Goal: Transaction & Acquisition: Purchase product/service

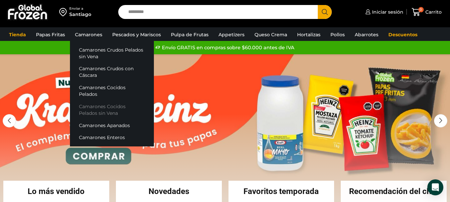
click at [103, 100] on link "Camarones Cocidos Pelados sin Vena" at bounding box center [112, 109] width 84 height 19
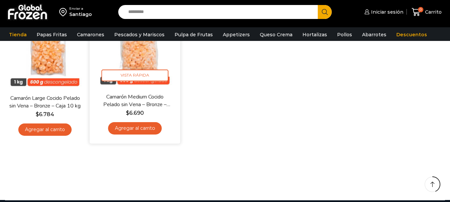
scroll to position [100, 0]
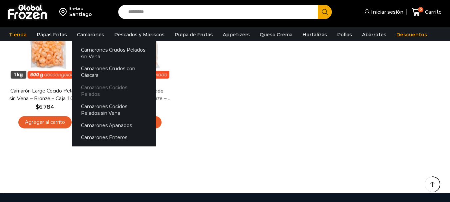
click at [98, 86] on link "Camarones Cocidos Pelados" at bounding box center [114, 91] width 84 height 19
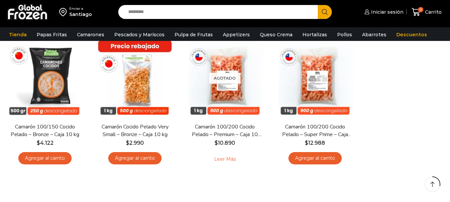
scroll to position [67, 0]
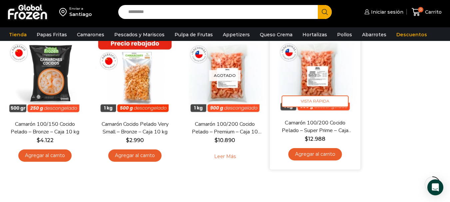
click at [330, 128] on link "Camarón 100/200 Cocido Pelado – Super Prime – Caja 10 kg" at bounding box center [315, 127] width 73 height 16
